Goal: Contribute content: Contribute content

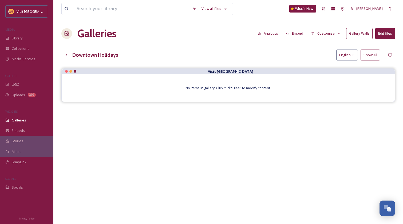
scroll to position [74, 0]
click at [106, 10] on input at bounding box center [131, 9] width 115 height 12
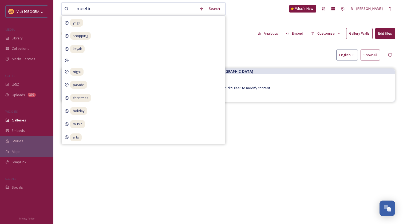
type input "meeting"
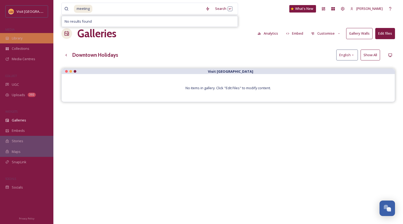
click at [20, 36] on span "Library" at bounding box center [17, 38] width 11 height 5
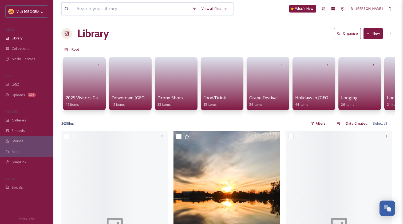
click at [93, 9] on input at bounding box center [131, 9] width 115 height 12
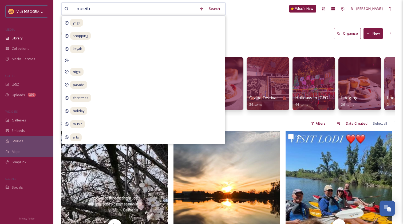
type input "meeitng"
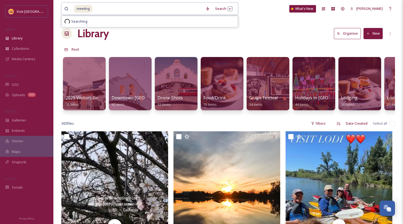
click at [95, 9] on input at bounding box center [148, 9] width 110 height 12
type input "meeting"
click at [259, 32] on div "Library Organise New" at bounding box center [227, 34] width 333 height 16
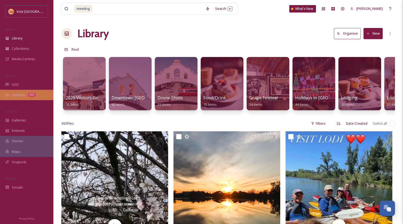
click at [21, 93] on span "Uploads" at bounding box center [18, 95] width 13 height 5
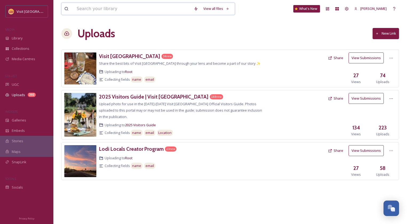
click at [113, 11] on input at bounding box center [132, 9] width 117 height 12
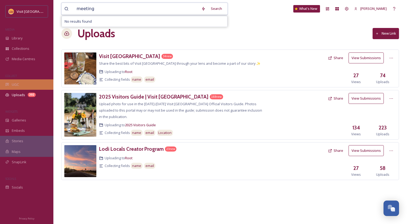
type input "meeting"
click at [17, 85] on span "UGC" at bounding box center [15, 84] width 7 height 5
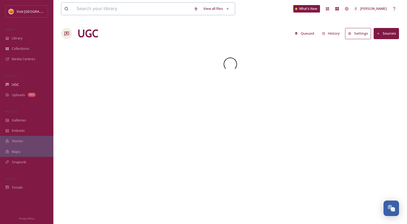
click at [119, 12] on input at bounding box center [132, 9] width 117 height 12
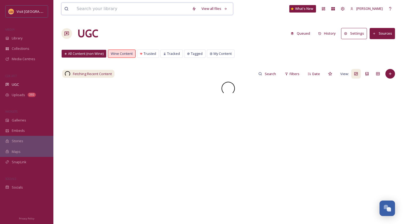
click at [119, 12] on input at bounding box center [131, 9] width 115 height 12
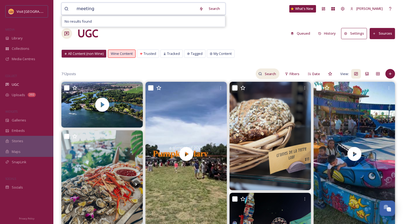
type input "meeting"
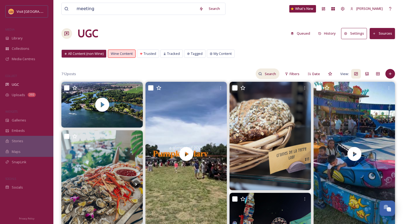
click at [271, 78] on input at bounding box center [270, 74] width 17 height 11
type input "meeting"
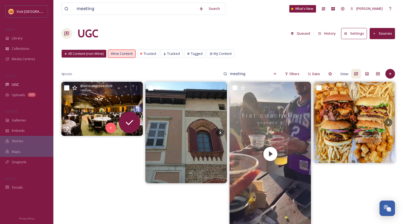
click at [105, 107] on img at bounding box center [101, 109] width 81 height 54
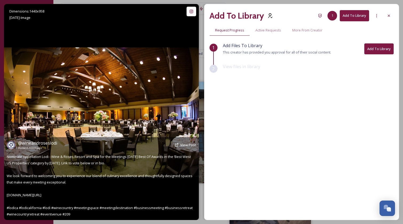
click at [120, 111] on img at bounding box center [101, 111] width 195 height 129
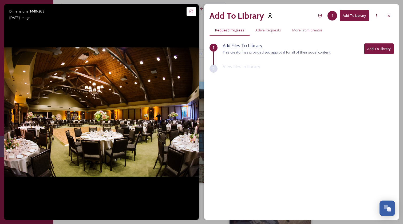
click at [256, 74] on div "View files in library" at bounding box center [308, 70] width 171 height 15
drag, startPoint x: 387, startPoint y: 15, endPoint x: 381, endPoint y: 15, distance: 6.1
click at [387, 15] on icon at bounding box center [389, 16] width 4 height 4
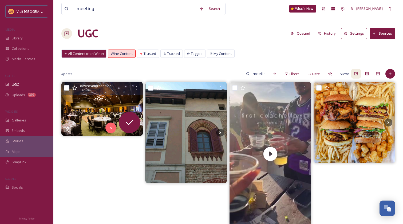
click at [381, 15] on div "meeting Search What's New Wes Rhea" at bounding box center [227, 9] width 333 height 18
click at [135, 87] on icon at bounding box center [136, 88] width 4 height 4
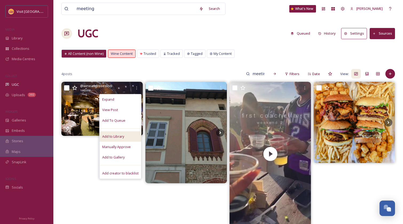
click at [110, 137] on span "Add to Library" at bounding box center [113, 136] width 22 height 5
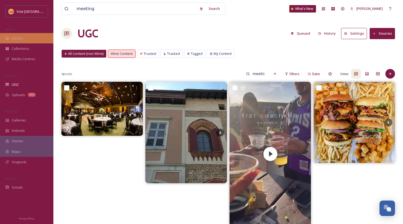
click at [21, 40] on span "Library" at bounding box center [17, 38] width 11 height 5
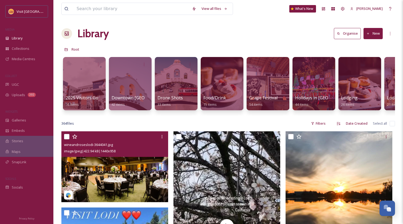
click at [128, 174] on img at bounding box center [114, 167] width 107 height 71
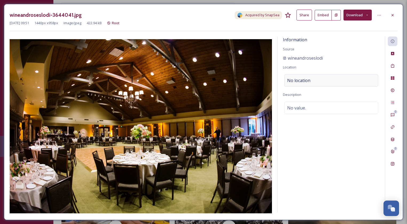
click at [307, 80] on span "No location" at bounding box center [298, 80] width 23 height 6
click at [307, 80] on input at bounding box center [330, 81] width 93 height 12
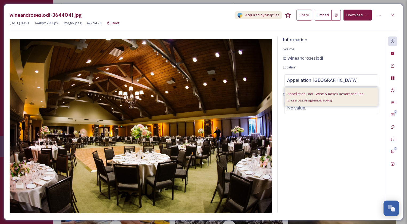
type input "Appellation Lodi"
click at [310, 91] on div "Appellation Lodi - Wine & Roses Resort and Spa 2505 W Turner Rd, Lodi, CA 95242…" at bounding box center [325, 97] width 76 height 13
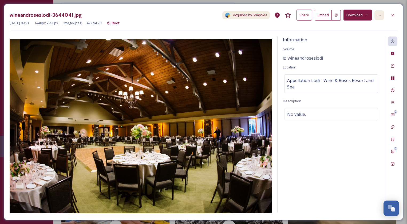
click at [382, 16] on div at bounding box center [379, 15] width 10 height 10
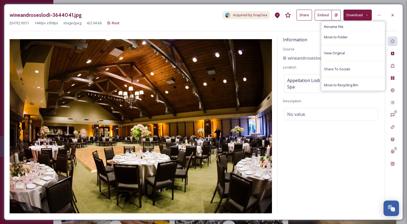
click at [303, 15] on button "Share" at bounding box center [303, 15] width 15 height 11
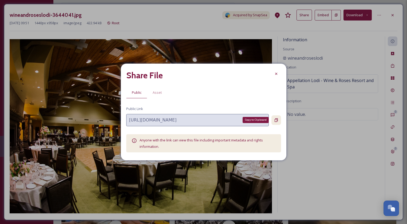
click at [273, 121] on div "Copy to Clipboard" at bounding box center [276, 120] width 10 height 10
click at [275, 74] on icon at bounding box center [276, 74] width 4 height 4
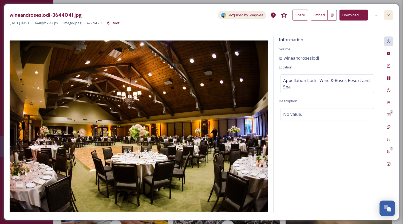
click at [388, 14] on icon at bounding box center [388, 15] width 4 height 4
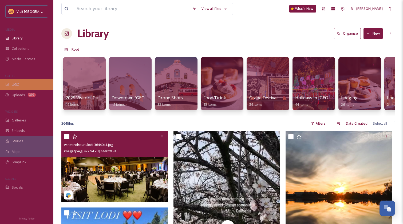
click at [12, 85] on span "UGC" at bounding box center [15, 84] width 7 height 5
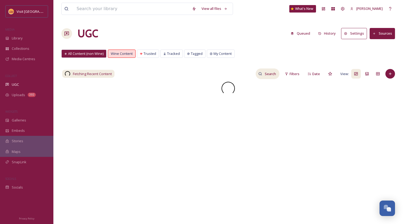
click at [268, 71] on input at bounding box center [270, 74] width 17 height 11
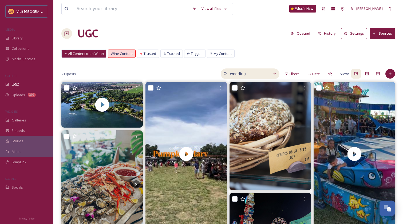
type input "wedding"
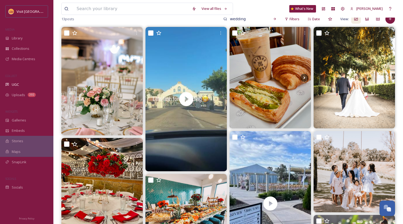
scroll to position [11, 0]
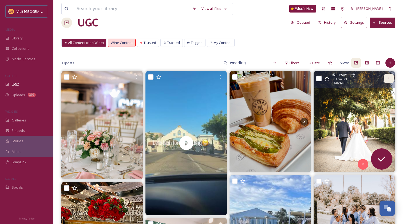
click at [390, 77] on icon at bounding box center [389, 79] width 4 height 4
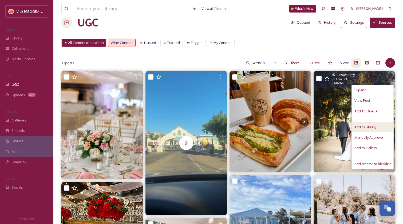
click at [366, 125] on span "Add to Library" at bounding box center [365, 127] width 22 height 5
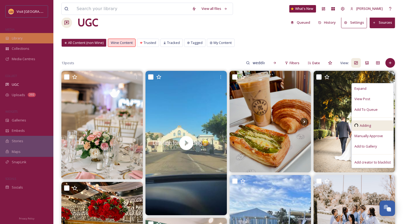
click at [21, 37] on span "Library" at bounding box center [17, 38] width 11 height 5
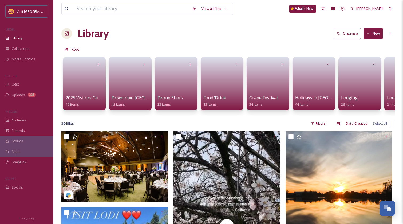
scroll to position [74, 0]
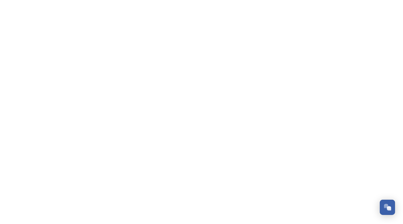
scroll to position [74, 0]
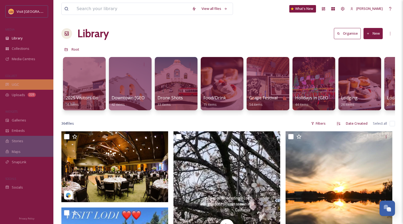
click at [19, 83] on div "UGC" at bounding box center [26, 84] width 53 height 10
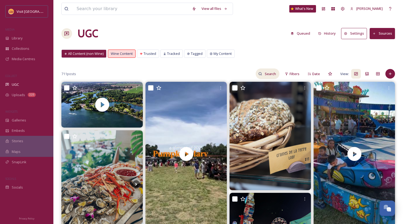
click at [268, 76] on input at bounding box center [270, 74] width 17 height 11
type input "wedding"
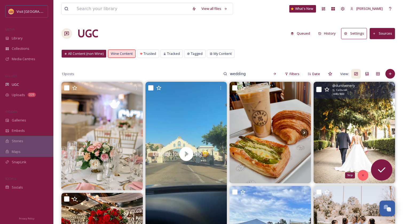
click at [362, 176] on icon at bounding box center [363, 176] width 4 height 4
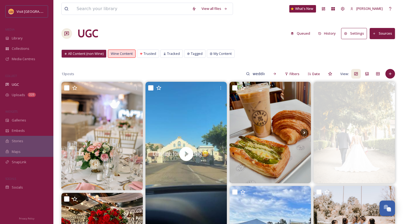
click at [351, 133] on img at bounding box center [353, 133] width 81 height 102
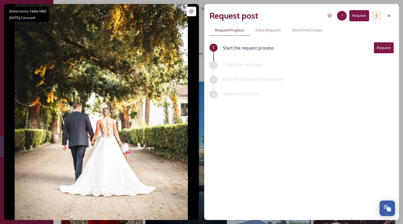
click at [376, 15] on icon at bounding box center [376, 16] width 4 height 4
click at [389, 14] on icon at bounding box center [389, 16] width 4 height 4
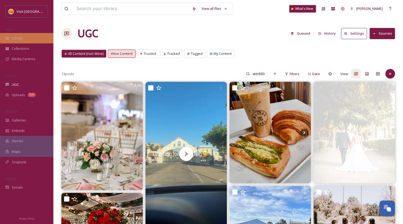
click at [18, 34] on div "Library" at bounding box center [26, 38] width 53 height 10
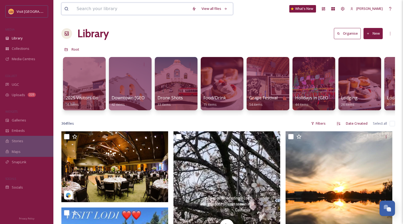
click at [121, 12] on input at bounding box center [131, 9] width 115 height 12
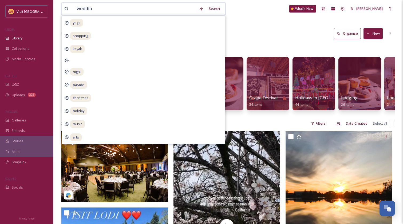
type input "wedding"
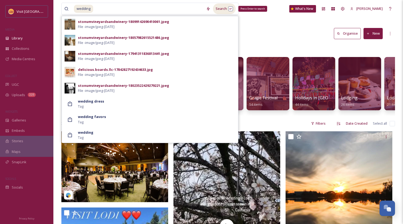
click at [226, 10] on div "Search Press Enter to search" at bounding box center [224, 8] width 23 height 10
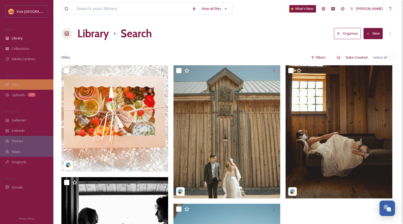
click at [19, 85] on div "UGC" at bounding box center [26, 84] width 53 height 10
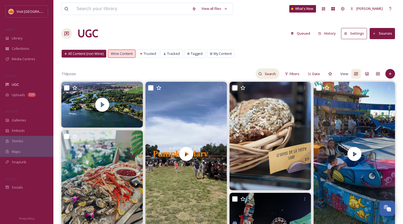
click at [268, 71] on input at bounding box center [270, 74] width 17 height 11
type input "wedding"
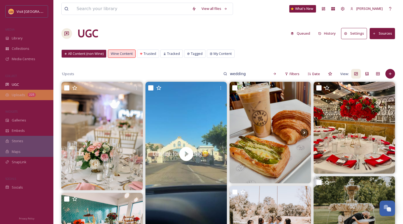
click at [20, 98] on div "Uploads 225" at bounding box center [26, 95] width 53 height 10
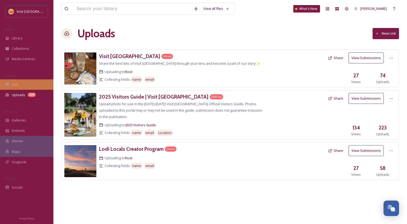
click at [16, 84] on span "UGC" at bounding box center [15, 84] width 7 height 5
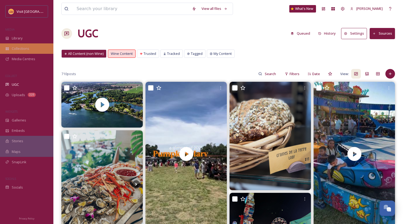
click at [21, 47] on span "Collections" at bounding box center [21, 48] width 18 height 5
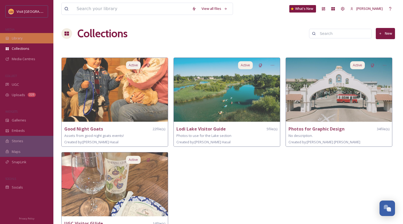
click at [23, 36] on div "Library" at bounding box center [26, 38] width 53 height 10
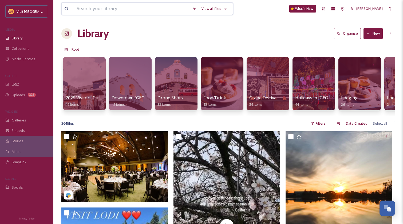
click at [115, 10] on input at bounding box center [131, 9] width 115 height 12
click at [18, 82] on span "UGC" at bounding box center [15, 84] width 7 height 5
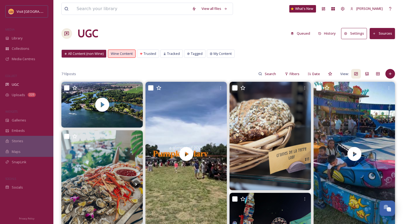
click at [92, 52] on span "All Content (non Wine)" at bounding box center [85, 53] width 35 height 5
click at [267, 74] on input at bounding box center [270, 74] width 17 height 11
type input "wedding"
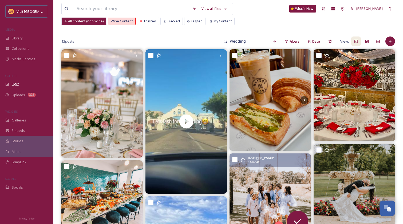
scroll to position [28, 0]
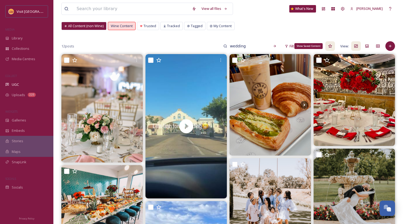
click at [295, 44] on div "Show Saved Content" at bounding box center [308, 46] width 28 height 6
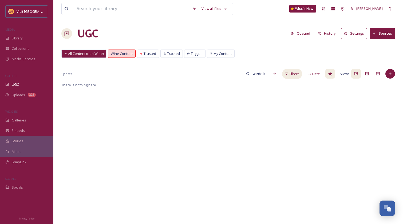
click at [291, 75] on span "Filters" at bounding box center [294, 73] width 10 height 5
click at [278, 86] on div "Status" at bounding box center [249, 86] width 106 height 10
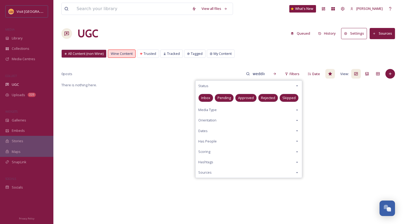
click at [220, 99] on span "Pending" at bounding box center [223, 97] width 13 height 5
click at [245, 101] on div "Approved" at bounding box center [246, 98] width 22 height 8
click at [266, 97] on span "Rejected" at bounding box center [268, 97] width 14 height 5
click at [287, 97] on span "Skipped" at bounding box center [288, 97] width 13 height 5
click at [209, 98] on span "Inbox" at bounding box center [205, 97] width 9 height 5
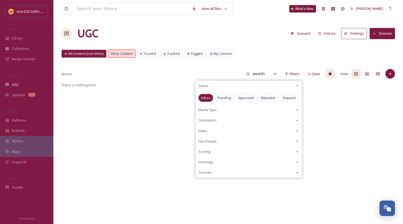
click at [325, 110] on div "There is nothing here." at bounding box center [227, 194] width 333 height 224
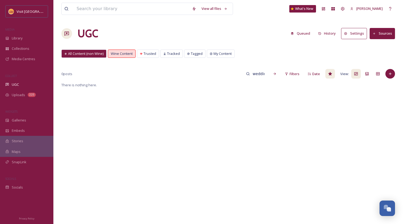
click at [325, 31] on button "History" at bounding box center [326, 33] width 23 height 10
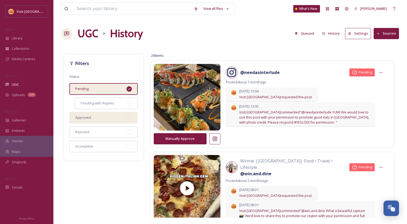
click at [104, 117] on div "Approved" at bounding box center [103, 118] width 68 height 12
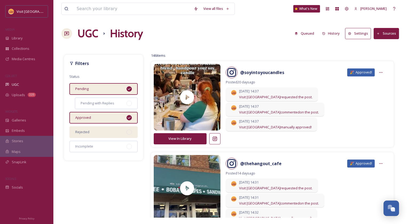
click at [103, 132] on div "Rejected" at bounding box center [103, 132] width 68 height 12
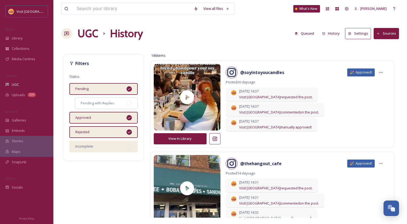
click at [102, 147] on div "Incomplete" at bounding box center [103, 147] width 68 height 12
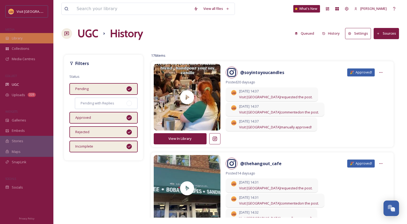
click at [20, 36] on span "Library" at bounding box center [17, 38] width 11 height 5
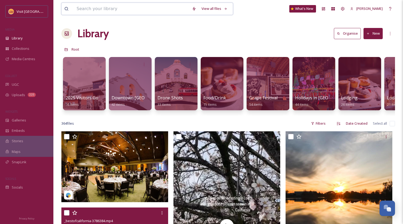
click at [108, 11] on input at bounding box center [131, 9] width 115 height 12
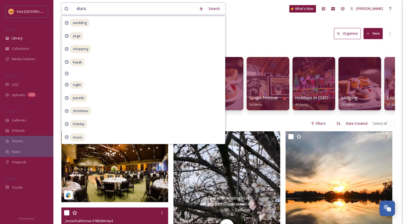
type input "durst"
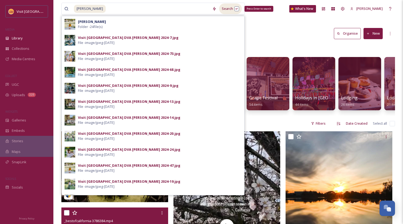
click at [220, 10] on div "Search Press Enter to search" at bounding box center [230, 8] width 23 height 10
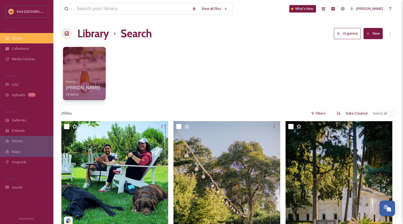
click at [18, 39] on span "Library" at bounding box center [17, 38] width 11 height 5
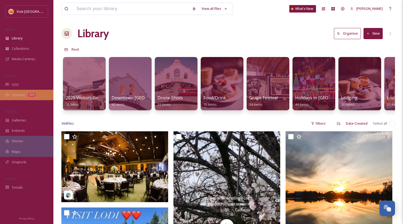
click at [21, 95] on span "Uploads" at bounding box center [18, 95] width 13 height 5
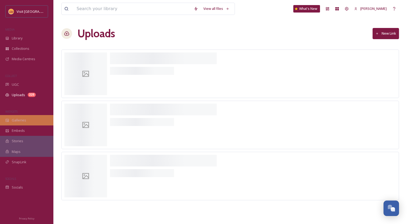
click at [21, 121] on span "Galleries" at bounding box center [19, 120] width 14 height 5
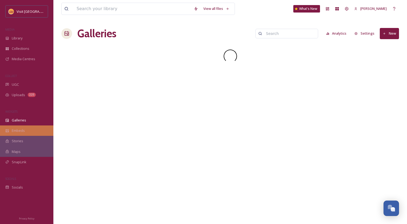
click at [21, 131] on span "Embeds" at bounding box center [18, 130] width 13 height 5
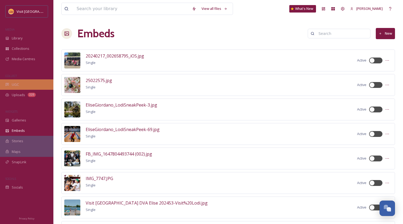
click at [23, 83] on div "UGC" at bounding box center [26, 84] width 53 height 10
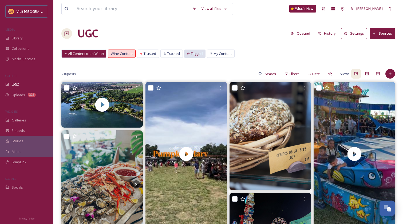
click at [190, 54] on div "Tagged" at bounding box center [194, 54] width 21 height 8
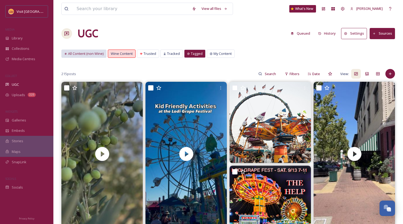
click at [92, 50] on div "All Content (non Wine)" at bounding box center [84, 54] width 45 height 8
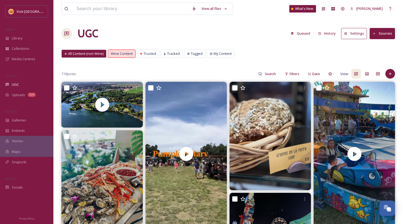
click at [293, 33] on icon at bounding box center [292, 33] width 3 height 3
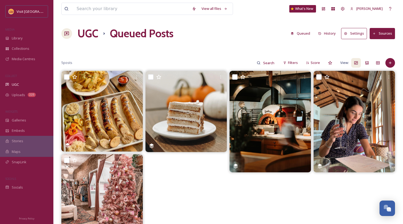
click at [332, 33] on button "History" at bounding box center [326, 33] width 23 height 10
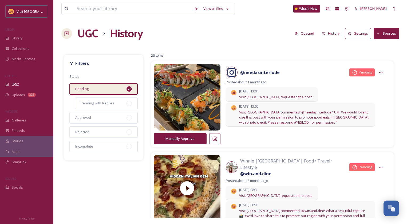
click at [87, 35] on h1 "UGC" at bounding box center [87, 34] width 21 height 16
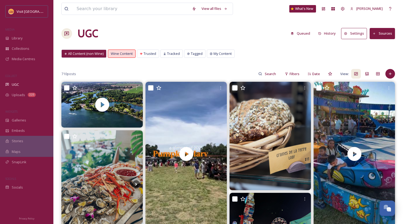
click at [333, 33] on button "History" at bounding box center [326, 33] width 23 height 10
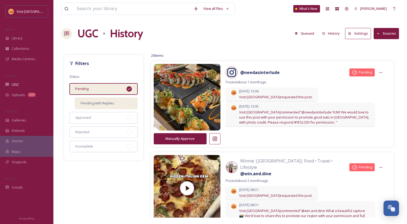
click at [108, 102] on span "Pending with Replies" at bounding box center [98, 103] width 34 height 5
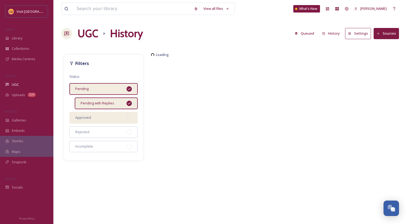
click at [102, 118] on div "Approved" at bounding box center [103, 118] width 68 height 12
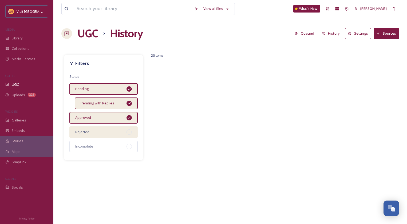
click at [100, 133] on div "Rejected" at bounding box center [103, 132] width 68 height 12
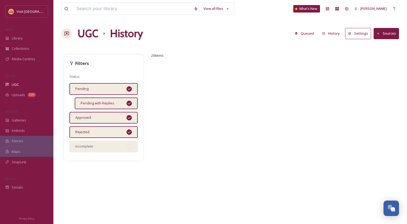
click at [98, 150] on div "Incomplete" at bounding box center [103, 147] width 68 height 12
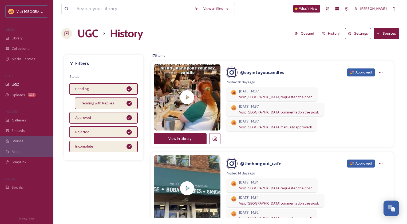
click at [382, 33] on button "Sources" at bounding box center [385, 33] width 25 height 11
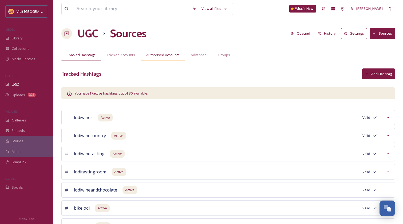
click at [168, 58] on div "Authorised Accounts" at bounding box center [163, 55] width 45 height 11
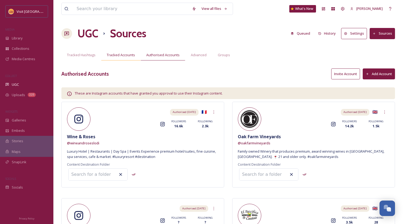
click at [132, 59] on div "Tracked Accounts" at bounding box center [120, 55] width 39 height 11
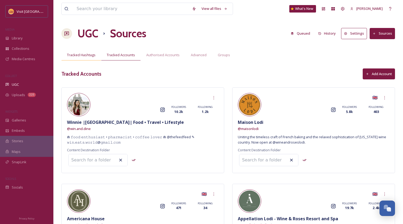
click at [82, 58] on div "Tracked Hashtags" at bounding box center [81, 55] width 40 height 11
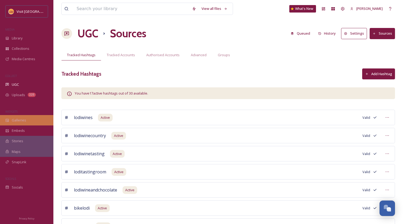
click at [22, 121] on span "Galleries" at bounding box center [19, 120] width 14 height 5
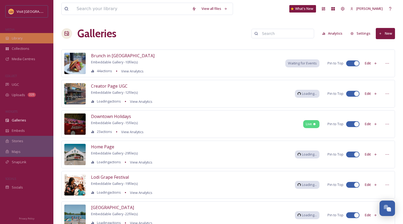
click at [22, 36] on span "Library" at bounding box center [17, 38] width 11 height 5
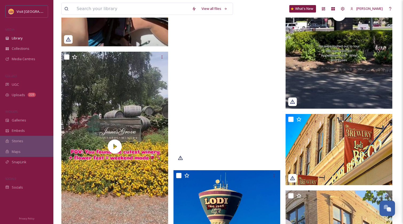
scroll to position [315, 0]
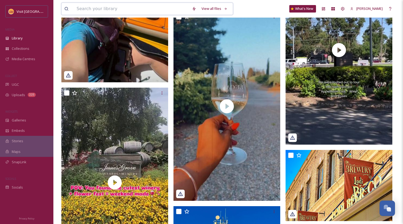
click at [120, 5] on input at bounding box center [131, 9] width 115 height 12
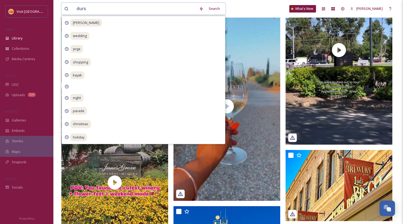
type input "durst"
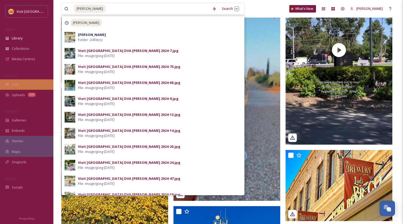
click at [19, 85] on div "UGC" at bounding box center [26, 84] width 53 height 10
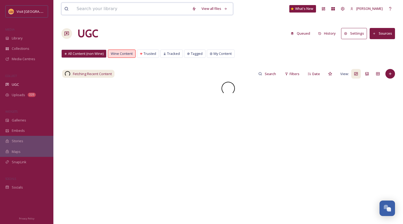
click at [123, 10] on input at bounding box center [131, 9] width 115 height 12
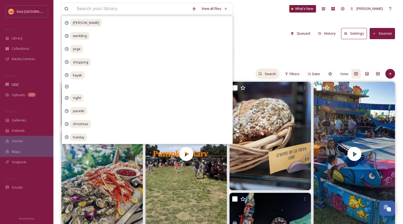
click at [272, 74] on input at bounding box center [270, 74] width 17 height 11
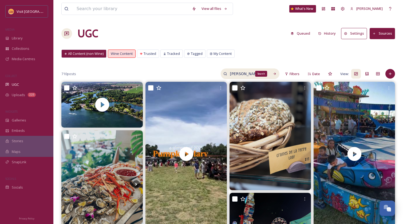
type input "durst"
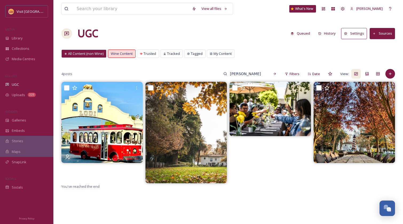
click at [352, 34] on button "Settings" at bounding box center [354, 33] width 26 height 11
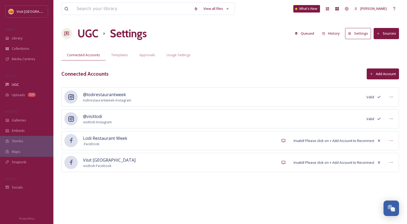
click at [334, 35] on button "History" at bounding box center [330, 33] width 23 height 10
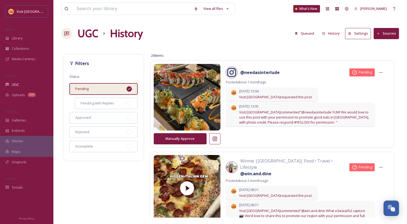
click at [307, 35] on button "Queued" at bounding box center [304, 33] width 25 height 10
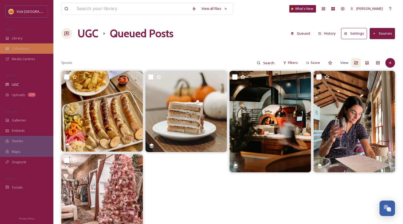
click at [21, 47] on span "Collections" at bounding box center [21, 48] width 18 height 5
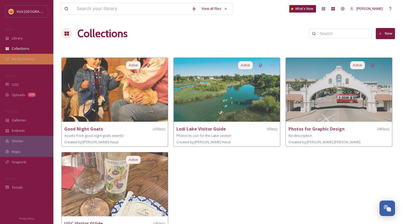
click at [22, 60] on span "Media Centres" at bounding box center [23, 59] width 23 height 5
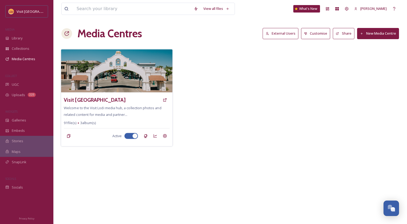
click at [101, 80] on img at bounding box center [116, 70] width 111 height 43
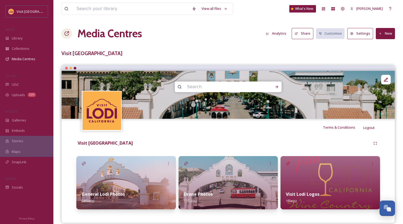
scroll to position [7, 0]
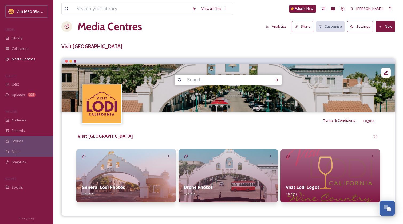
click at [323, 168] on img at bounding box center [329, 175] width 99 height 53
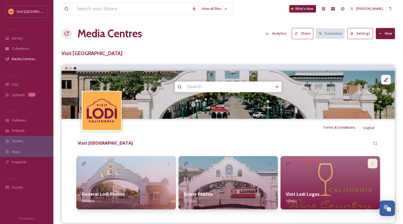
click at [373, 163] on icon at bounding box center [372, 164] width 4 height 4
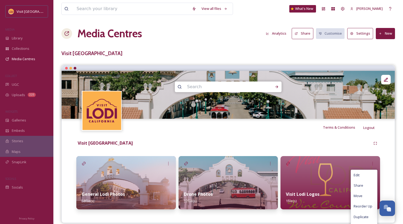
click at [341, 148] on div "Visit [GEOGRAPHIC_DATA]" at bounding box center [228, 144] width 304 height 10
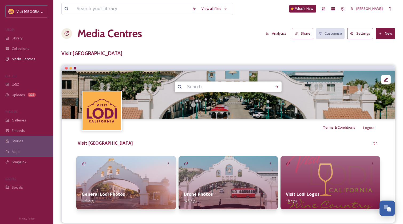
click at [322, 188] on div "Visit Lodi Logos 1 file(s)" at bounding box center [329, 198] width 99 height 24
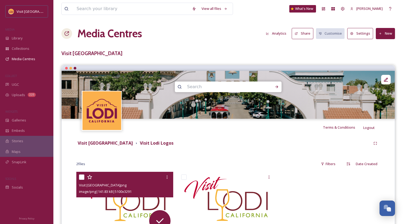
click at [81, 178] on input "checkbox" at bounding box center [81, 177] width 5 height 5
checkbox input "true"
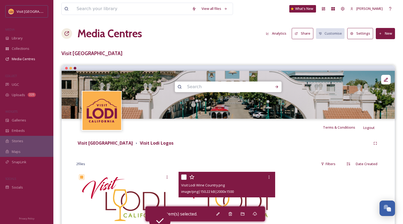
click at [185, 176] on input "checkbox" at bounding box center [183, 177] width 5 height 5
checkbox input "true"
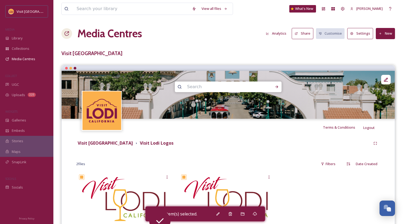
scroll to position [48, 0]
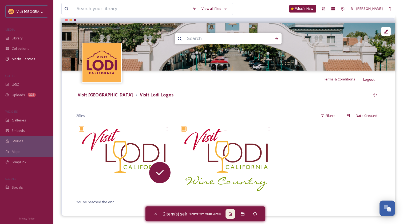
click at [232, 215] on icon at bounding box center [230, 214] width 4 height 4
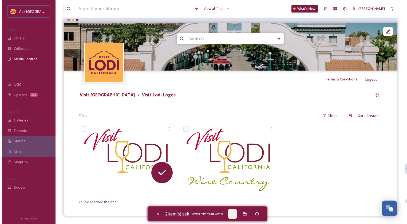
scroll to position [0, 0]
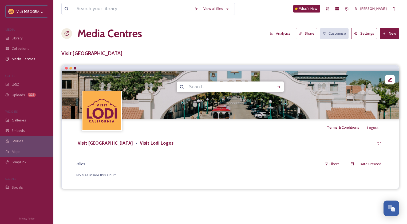
click at [359, 149] on div "Visit Lodi Visit Lodi Logos 2 file s Filters Date Created No files inside this …" at bounding box center [230, 158] width 329 height 45
click at [393, 31] on button "New" at bounding box center [389, 33] width 19 height 11
click at [389, 45] on span "Add Files" at bounding box center [385, 45] width 14 height 5
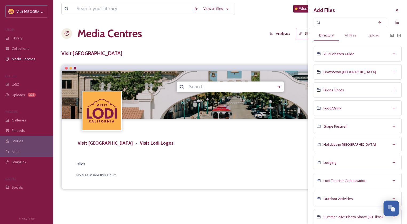
click at [208, 155] on div "Visit Lodi Visit Lodi Logos 2 file s Filters Date Created No files inside this …" at bounding box center [230, 158] width 329 height 45
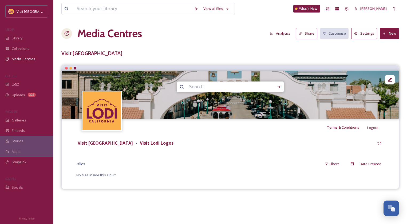
click at [208, 147] on div "Visit Lodi Visit Lodi Logos" at bounding box center [230, 144] width 308 height 10
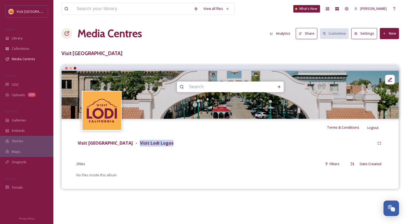
click at [208, 147] on div "Visit Lodi Visit Lodi Logos" at bounding box center [230, 144] width 308 height 10
click at [392, 80] on icon at bounding box center [389, 79] width 5 height 5
click at [243, 171] on div "Visit Lodi Visit Lodi Logos 2 file s Filters Date Created No files inside this …" at bounding box center [230, 158] width 329 height 45
click at [103, 177] on span "No files inside this album" at bounding box center [96, 175] width 40 height 5
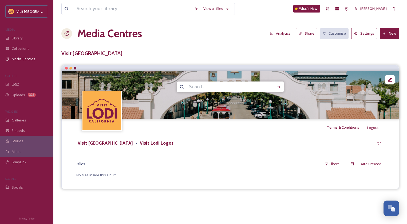
click at [387, 32] on button "New" at bounding box center [389, 33] width 19 height 11
click at [382, 45] on span "Add Files" at bounding box center [385, 45] width 14 height 5
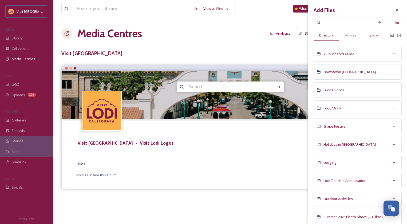
click at [335, 23] on input at bounding box center [346, 23] width 50 height 12
click at [354, 37] on span "All Files" at bounding box center [351, 35] width 12 height 5
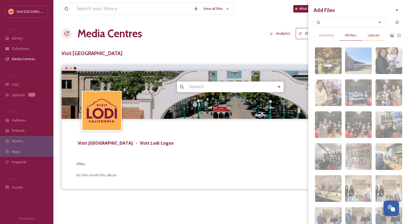
click at [375, 36] on span "Upload" at bounding box center [373, 35] width 11 height 5
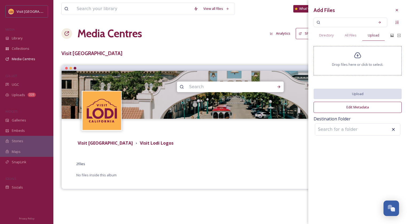
click at [350, 61] on div "Drop files here or click to select." at bounding box center [357, 60] width 88 height 29
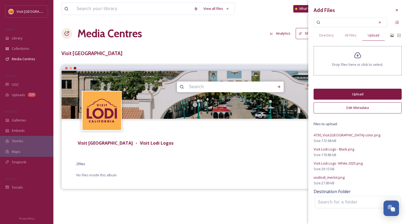
click at [356, 108] on button "Edit Metadata" at bounding box center [357, 107] width 88 height 11
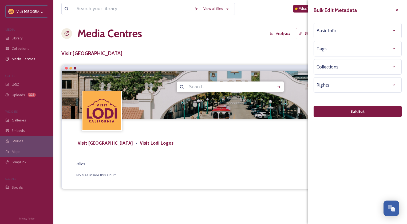
click at [333, 32] on span "Basic Info" at bounding box center [326, 30] width 20 height 6
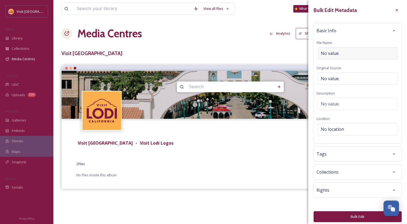
click at [330, 51] on span "No value." at bounding box center [330, 53] width 19 height 6
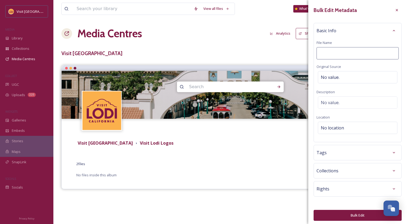
click at [330, 51] on input at bounding box center [357, 53] width 82 height 12
click at [332, 53] on input "Visit L:odi Logo" at bounding box center [357, 53] width 82 height 12
type input "Visit Lodi Logo"
click at [342, 187] on div "Rights" at bounding box center [357, 189] width 82 height 10
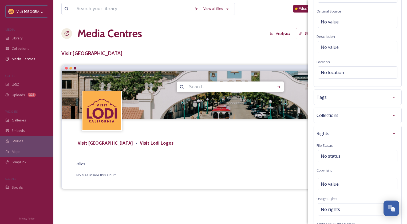
scroll to position [69, 0]
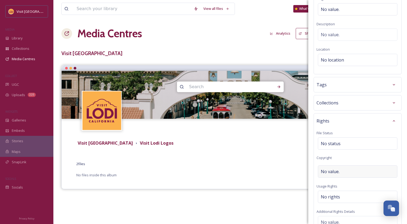
click at [343, 172] on div "No value." at bounding box center [357, 172] width 79 height 12
type input "Visit [GEOGRAPHIC_DATA]"
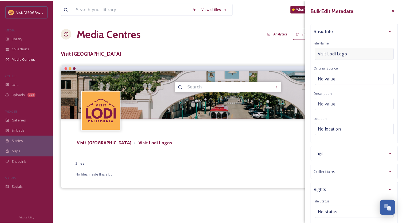
scroll to position [157, 0]
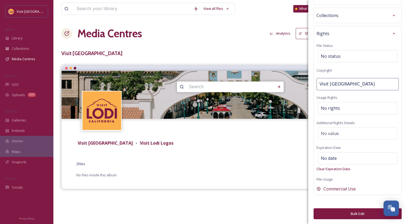
click at [365, 217] on button "Bulk Edit" at bounding box center [357, 214] width 88 height 11
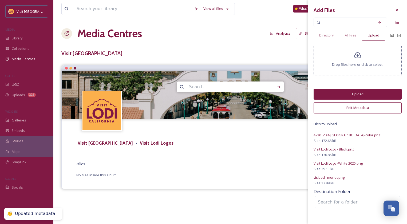
click at [362, 93] on button "Upload" at bounding box center [357, 94] width 88 height 11
